Goal: Find specific page/section: Find specific page/section

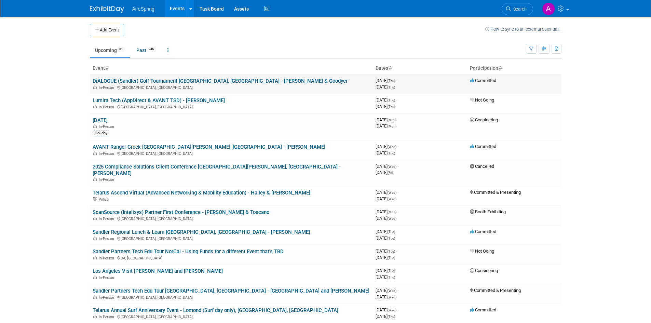
click at [138, 79] on link "DiALOGUE (Sandler) Golf Tournament [GEOGRAPHIC_DATA], [GEOGRAPHIC_DATA] - [PERS…" at bounding box center [220, 81] width 255 height 6
click at [107, 122] on link "[DATE]" at bounding box center [100, 120] width 15 height 6
click at [36, 95] on body "AireSpring Events Add Event Bulk Upload Events Shareable Event Boards Task Boar…" at bounding box center [325, 161] width 651 height 323
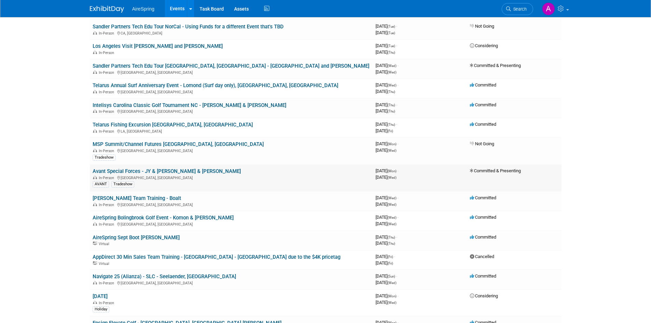
scroll to position [238, 0]
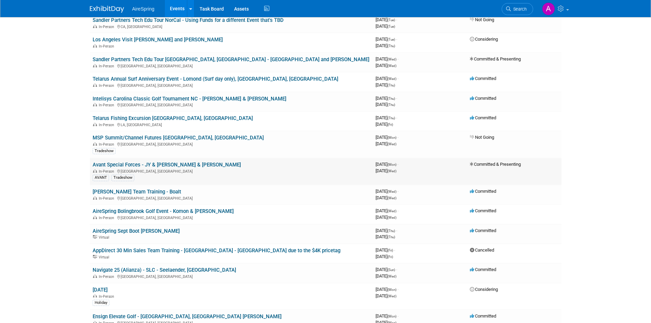
scroll to position [342, 0]
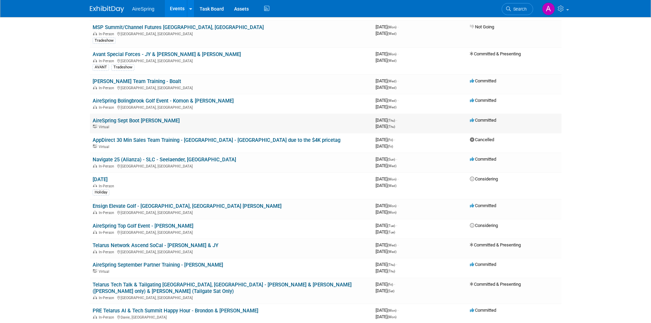
click at [156, 118] on link "AireSpring Sept Boot [PERSON_NAME]" at bounding box center [136, 121] width 87 height 6
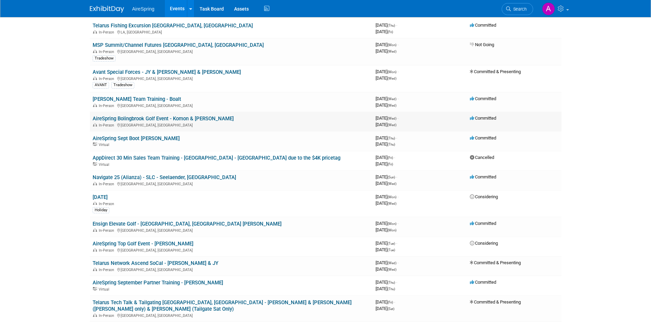
scroll to position [308, 0]
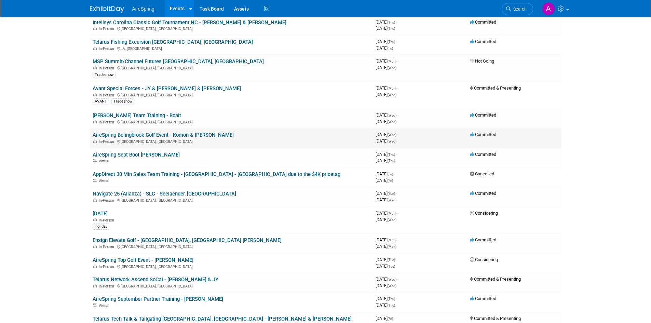
click at [203, 132] on link "AireSpring Bolingbrook Golf Event - Komon & [PERSON_NAME]" at bounding box center [163, 135] width 141 height 6
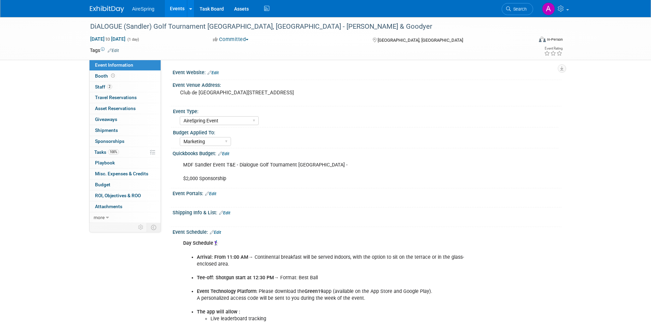
select select "AireSpring Event"
select select "Marketing"
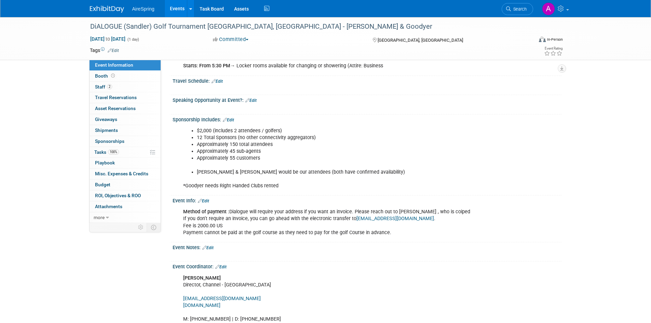
scroll to position [342, 0]
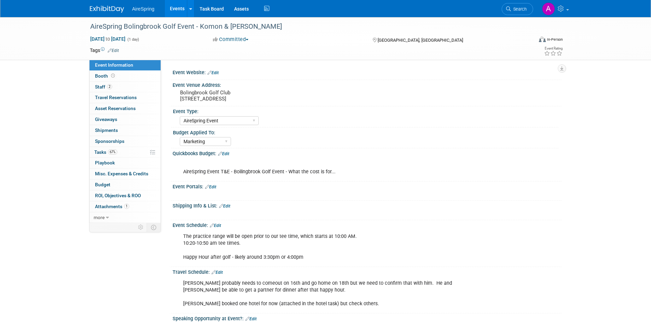
select select "AireSpring Event"
select select "Marketing"
